Goal: Complete application form

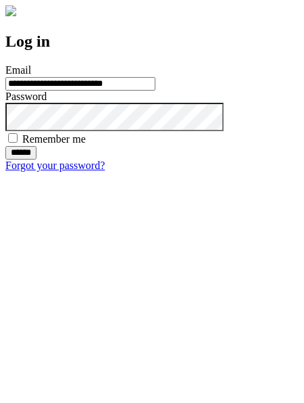
type input "**********"
click at [37, 160] on input "******" at bounding box center [20, 153] width 31 height 14
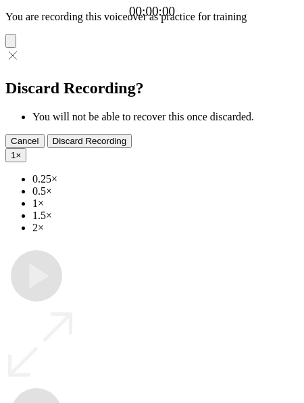
type input "**********"
